Goal: Find specific page/section: Find specific page/section

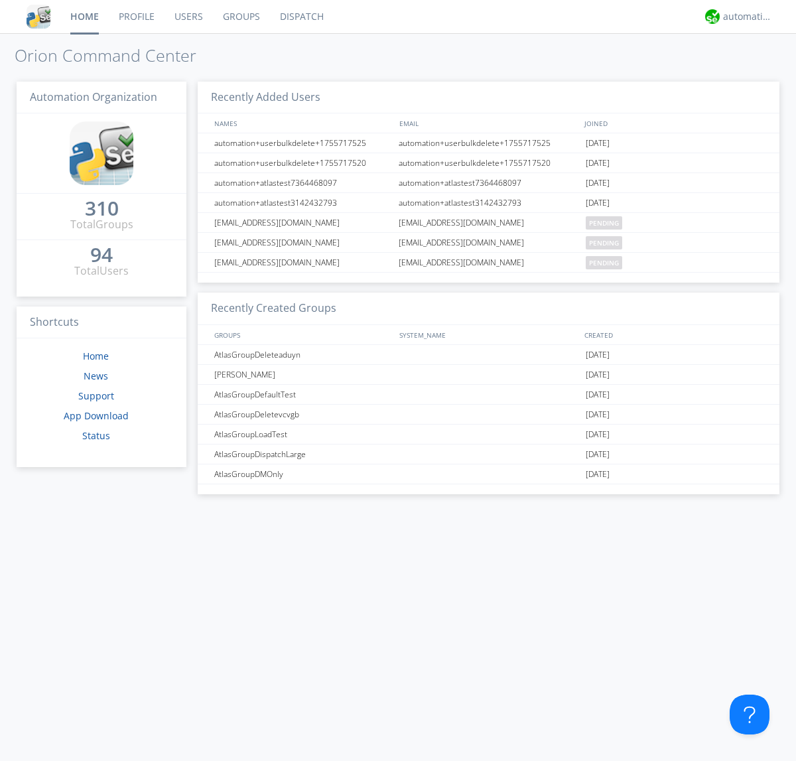
click at [300, 17] on link "Dispatch" at bounding box center [302, 16] width 64 height 33
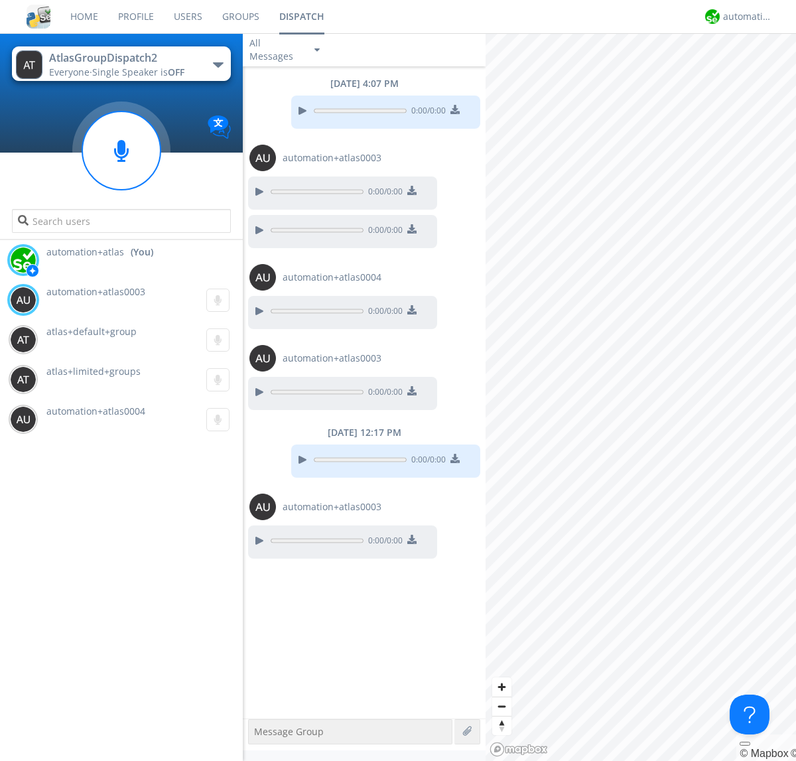
click at [218, 64] on div "button" at bounding box center [218, 64] width 11 height 5
click at [0, 0] on span "AtlasGroupDispatch" at bounding box center [0, 0] width 0 height 0
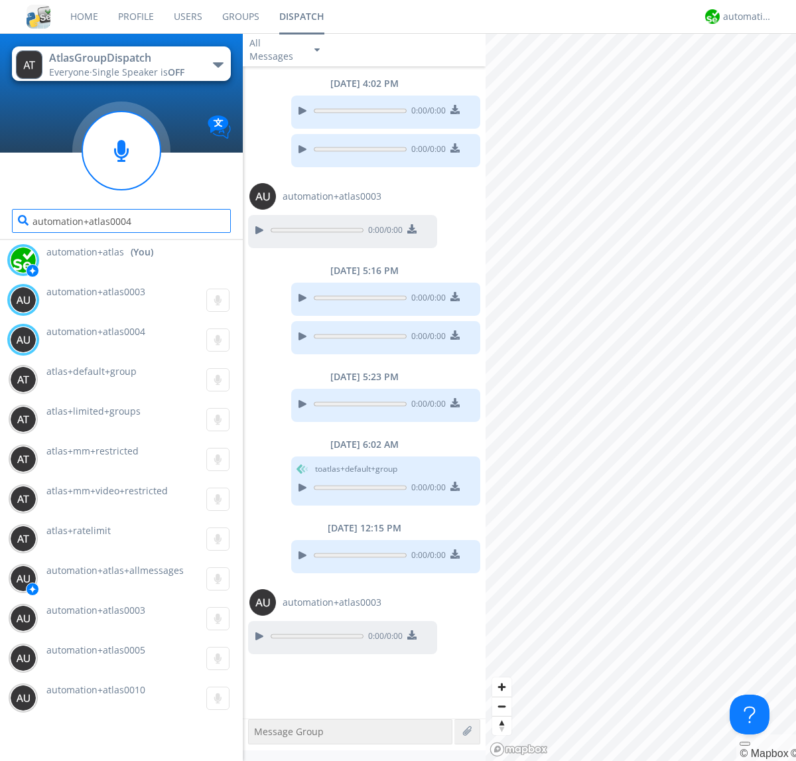
type input "automation+atlas0004"
click at [744, 17] on div "automation+atlas" at bounding box center [748, 16] width 50 height 13
